Goal: Task Accomplishment & Management: Use online tool/utility

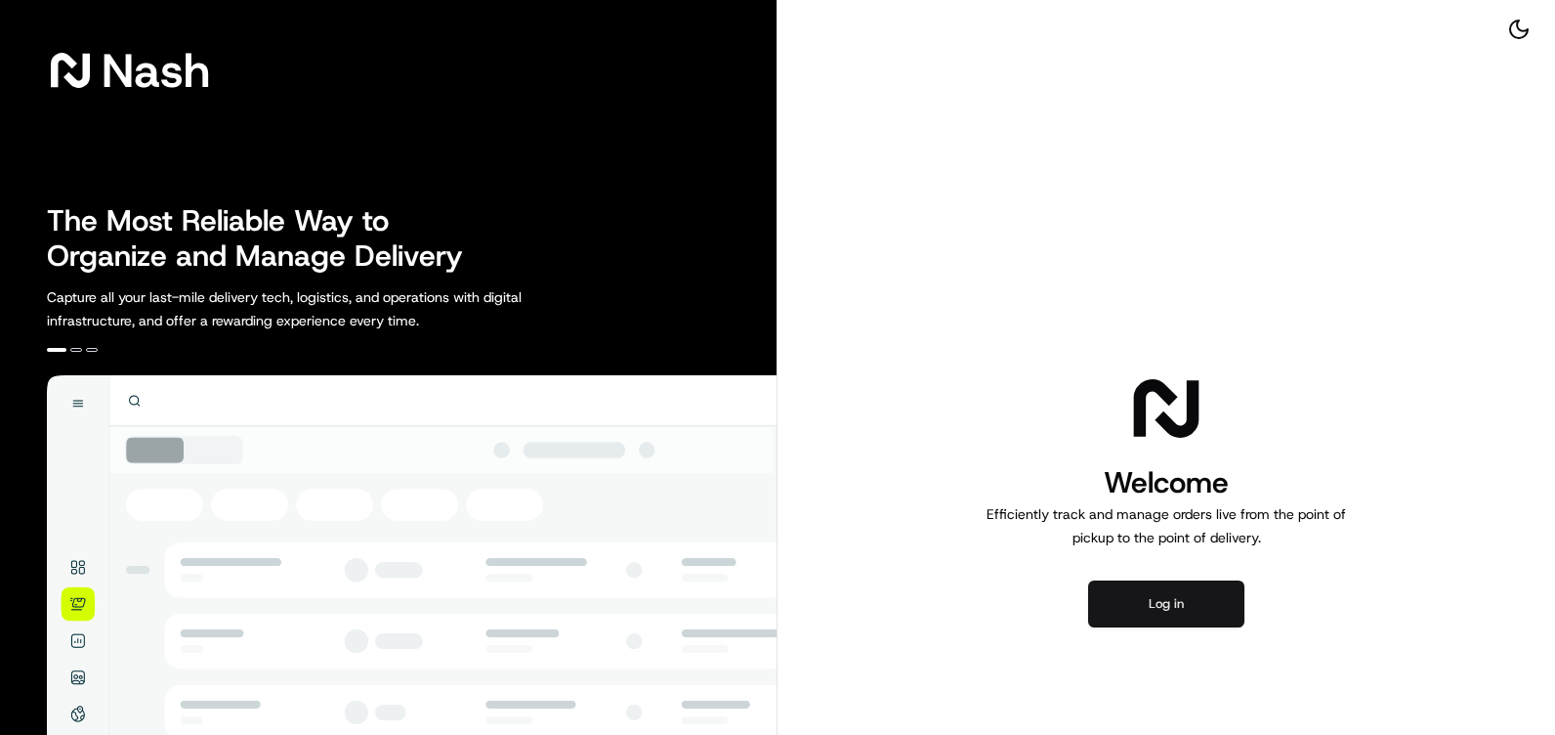
click at [1184, 610] on button "Log in" at bounding box center [1166, 603] width 156 height 47
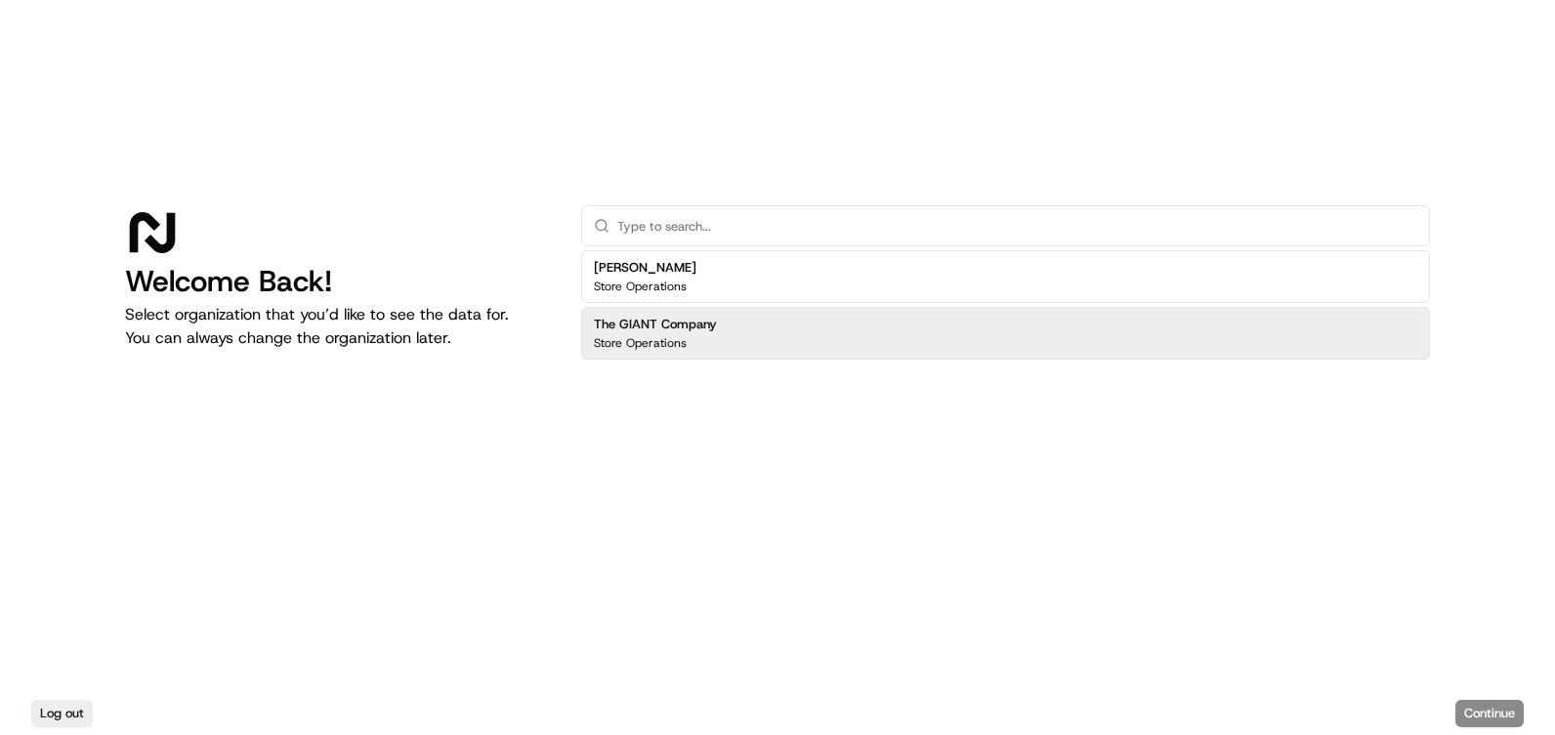
click at [684, 321] on h2 "The GIANT Company" at bounding box center [655, 325] width 123 height 18
click at [1500, 701] on button "Continue" at bounding box center [1490, 712] width 68 height 27
